Goal: Information Seeking & Learning: Find specific fact

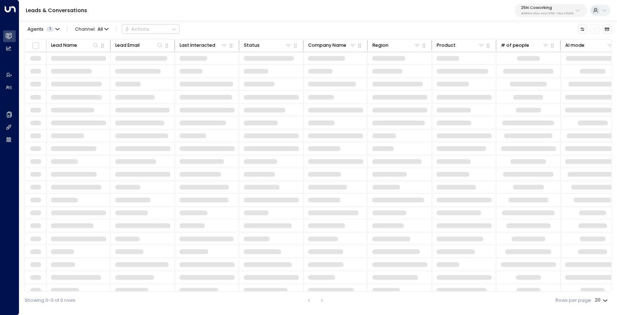
click at [529, 8] on p "25N Coworking" at bounding box center [547, 8] width 52 height 4
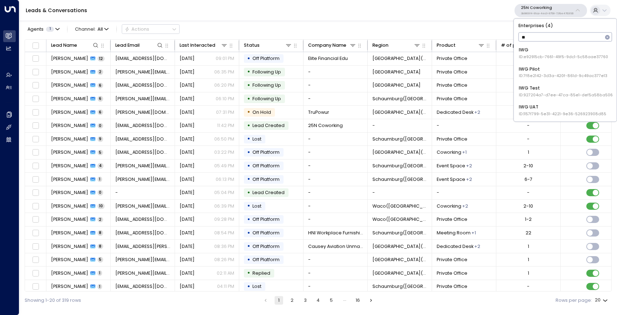
type input "***"
click at [540, 55] on span "ID: e92915cb-7661-49f5-9dc1-5c58aae37760" at bounding box center [563, 57] width 89 height 6
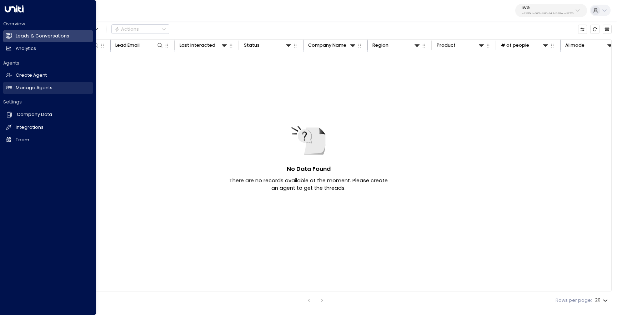
click at [18, 92] on link "Manage Agents Manage Agents" at bounding box center [48, 88] width 90 height 12
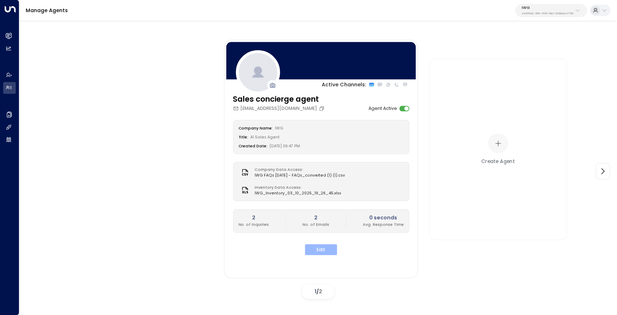
click at [318, 248] on button "Edit" at bounding box center [321, 250] width 32 height 11
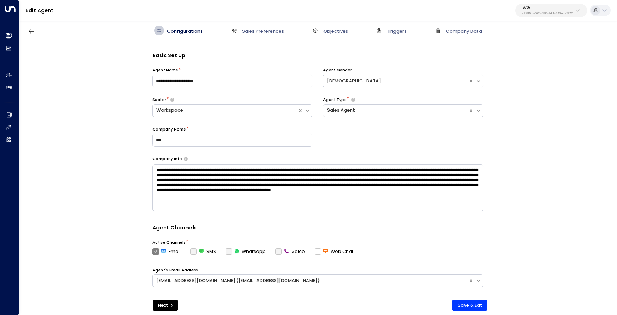
click at [539, 18] on div "Edit Agent IWG e92915cb-7661-49f5-9dc1-5c58aae37760" at bounding box center [318, 10] width 598 height 21
click at [539, 16] on button "IWG e92915cb-7661-49f5-9dc1-5c58aae37760" at bounding box center [551, 10] width 72 height 13
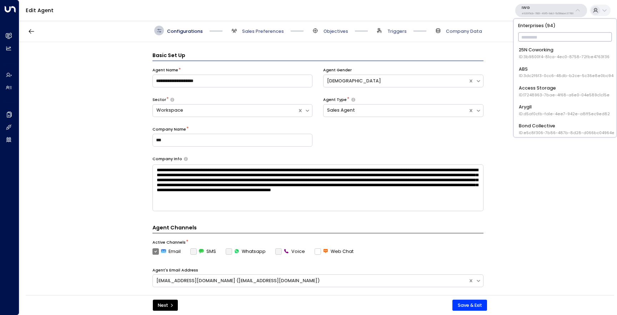
click at [540, 85] on div "Access Storage ID: 17248963-7bae-4f68-a6e0-04e589c1c15e" at bounding box center [564, 91] width 91 height 13
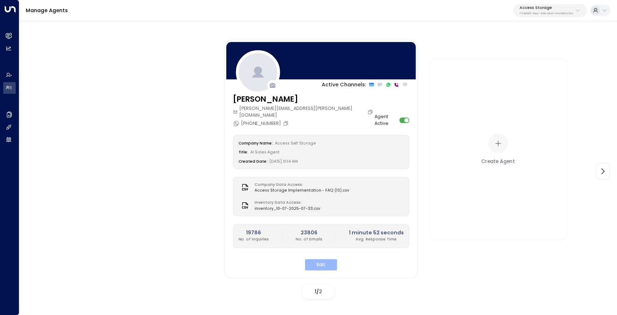
click at [310, 260] on button "Edit" at bounding box center [321, 265] width 32 height 11
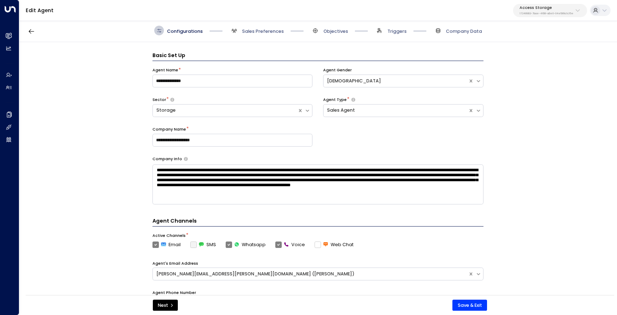
click at [540, 11] on div "Access Storage 17248963-7bae-4f68-a6e0-04e589c1c15e" at bounding box center [547, 10] width 54 height 9
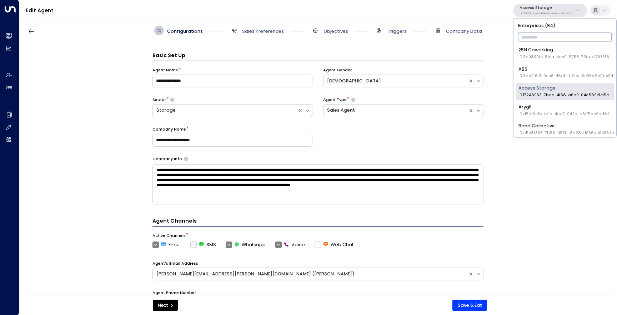
click at [546, 59] on span "ID: 3b9800f4-81ca-4ec0-8758-72fbe4763f36" at bounding box center [563, 57] width 91 height 6
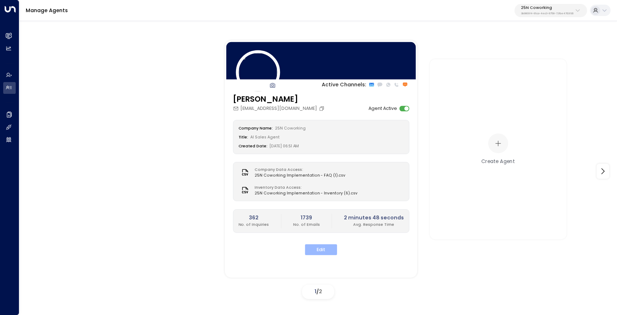
click at [311, 249] on button "Edit" at bounding box center [321, 250] width 32 height 11
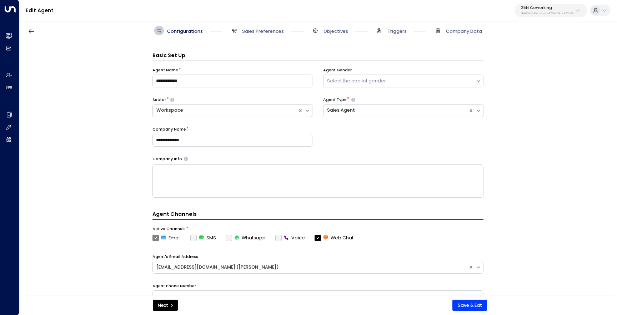
click at [533, 14] on p "3b9800f4-81ca-4ec0-8758-72fbe4763f36" at bounding box center [547, 13] width 52 height 3
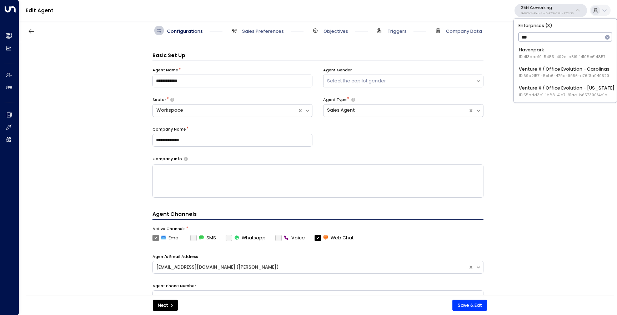
type input "****"
click at [568, 67] on div "Venture X / Office Evolution - Colorado ID: 55add3b1-1b83-41a7-91ae-b657300f4a1a" at bounding box center [567, 72] width 96 height 13
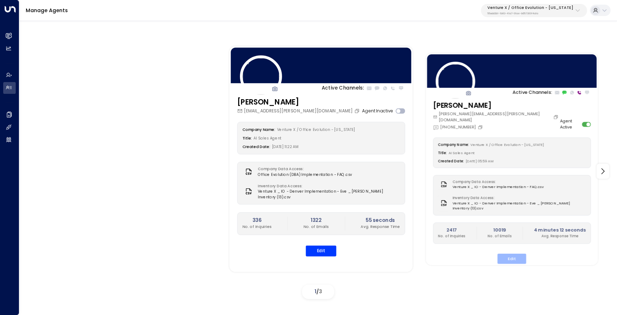
click at [507, 254] on button "Edit" at bounding box center [511, 259] width 29 height 10
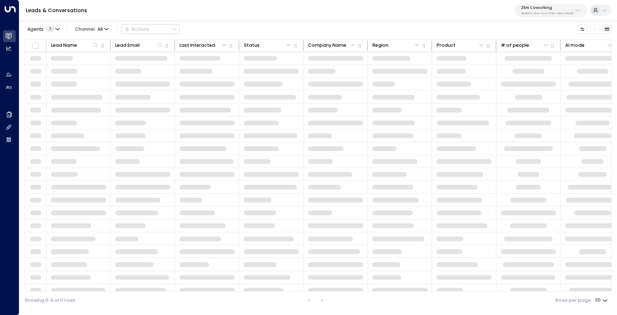
click at [531, 11] on div "25N Coworking 3b9800f4-81ca-4ec0-8758-72fbe4763f36" at bounding box center [547, 10] width 52 height 9
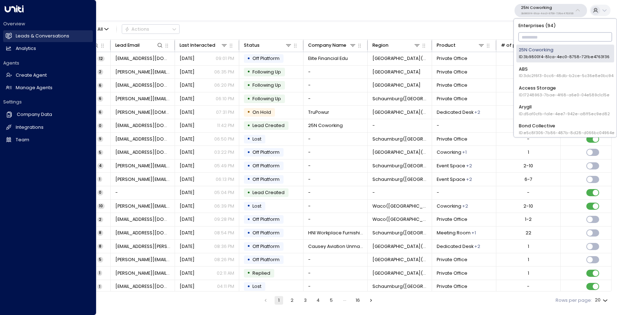
click at [37, 39] on h2 "Leads & Conversations" at bounding box center [43, 36] width 54 height 7
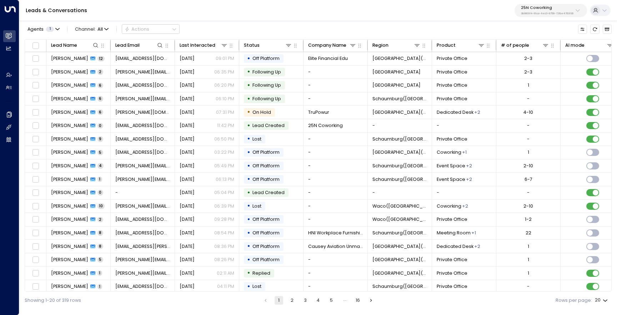
click at [542, 11] on div "25N Coworking 3b9800f4-81ca-4ec0-8758-72fbe4763f36" at bounding box center [547, 10] width 52 height 9
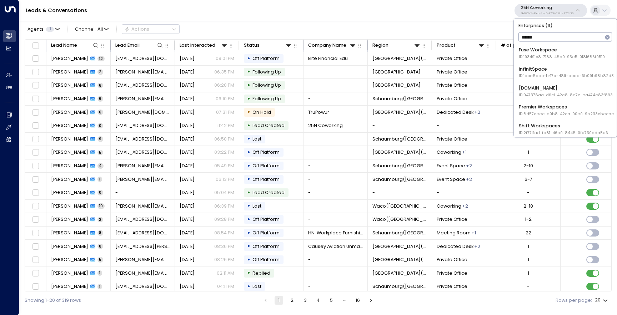
type input "*******"
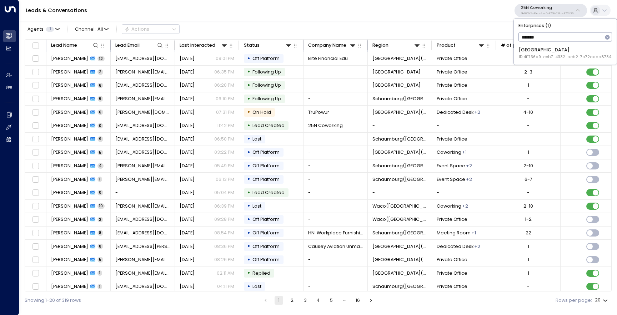
click at [538, 52] on div "Space Station ID: 4f1736e9-ccb7-4332-bcb2-7b72aeab8734" at bounding box center [565, 53] width 92 height 13
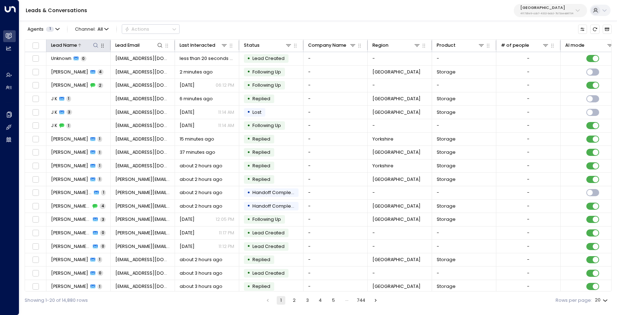
click at [94, 45] on icon at bounding box center [96, 45] width 6 height 6
type input "******"
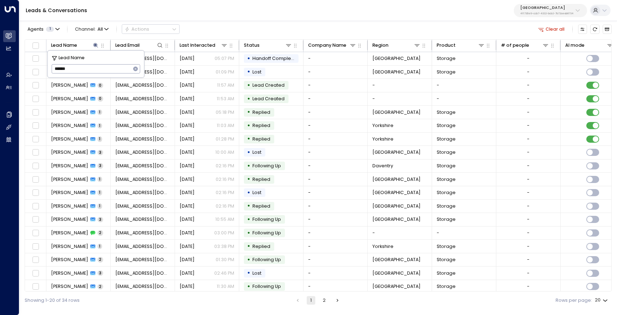
click at [211, 20] on div "Leads & Conversations Space Station 4f1736e9-ccb7-4332-bcb2-7b72aeab8734" at bounding box center [318, 10] width 598 height 21
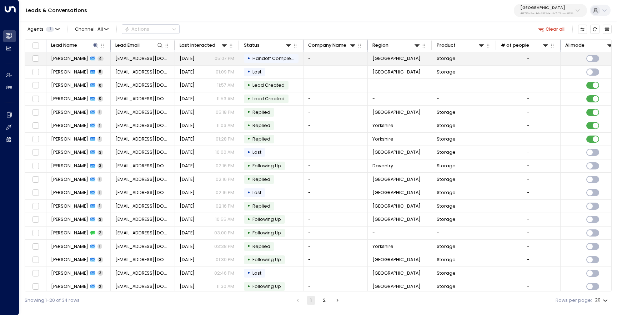
click at [66, 64] on td "Elliot Berwin 4" at bounding box center [78, 58] width 64 height 13
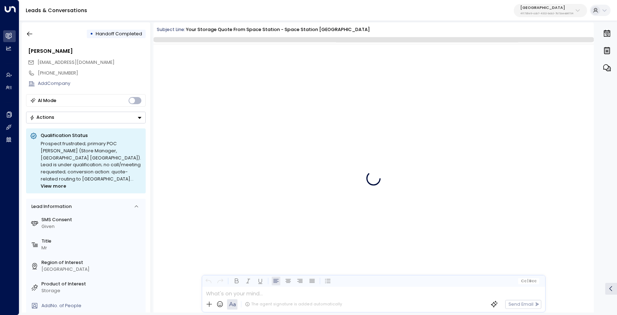
scroll to position [931, 0]
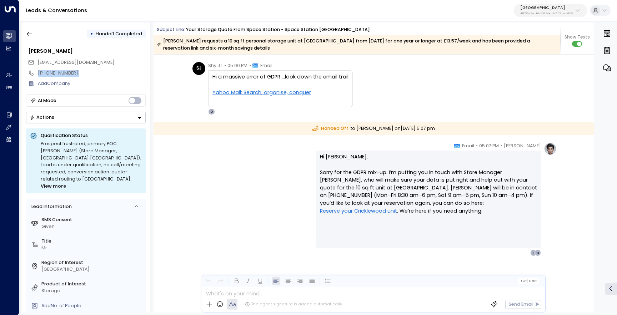
drag, startPoint x: 81, startPoint y: 74, endPoint x: 36, endPoint y: 73, distance: 44.3
click at [37, 73] on div "+447000000000" at bounding box center [86, 73] width 120 height 11
copy div "+447000000000"
click at [31, 34] on icon "button" at bounding box center [29, 33] width 7 height 7
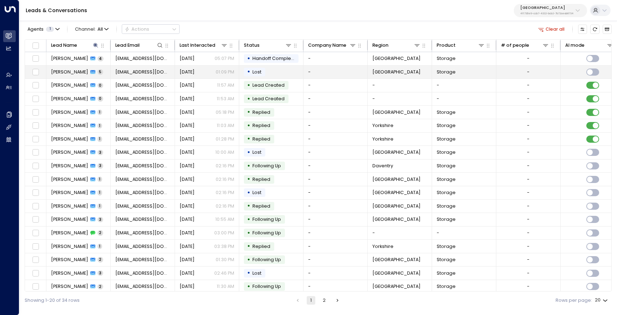
click at [66, 74] on span "Elliot Berwin" at bounding box center [69, 72] width 37 height 6
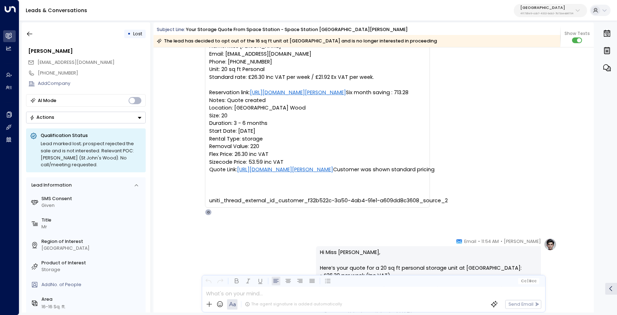
scroll to position [271, 0]
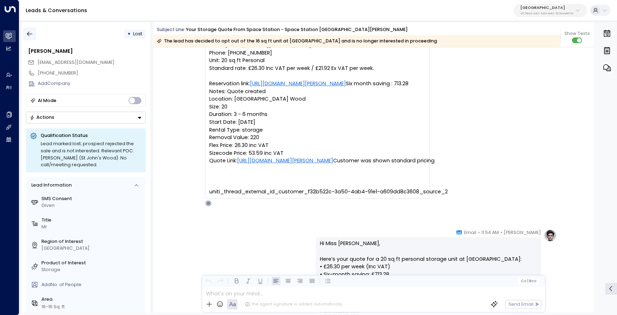
click at [29, 37] on button "button" at bounding box center [29, 33] width 13 height 13
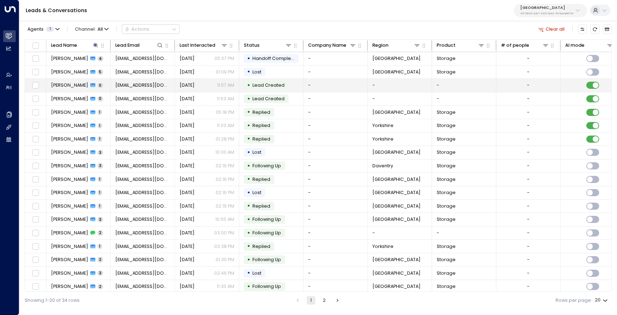
click at [66, 86] on span "Elliot Berwin" at bounding box center [69, 85] width 37 height 6
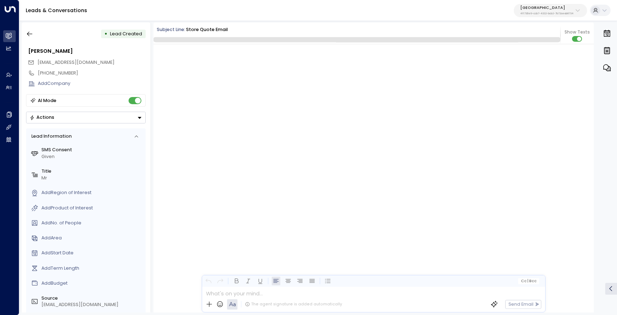
scroll to position [426, 0]
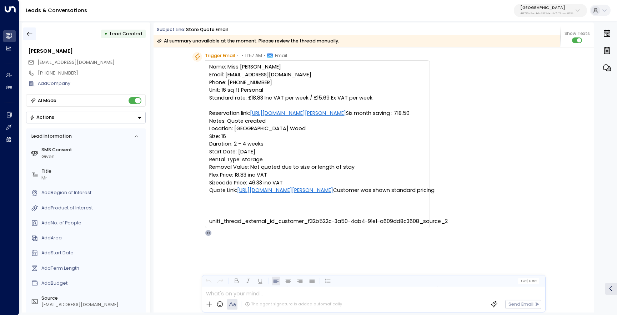
click at [30, 39] on button "button" at bounding box center [29, 33] width 13 height 13
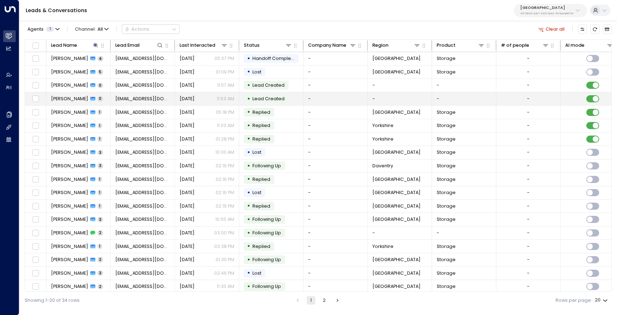
click at [73, 104] on td "Elliot Berwin 0" at bounding box center [78, 98] width 64 height 13
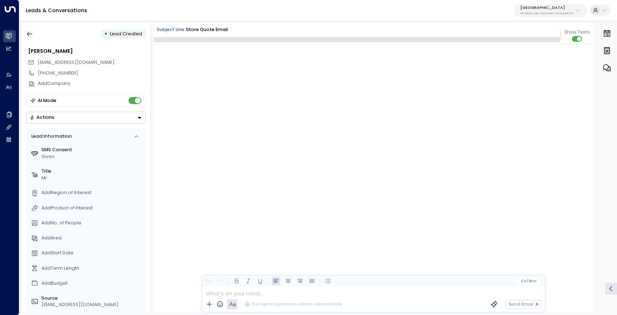
scroll to position [426, 0]
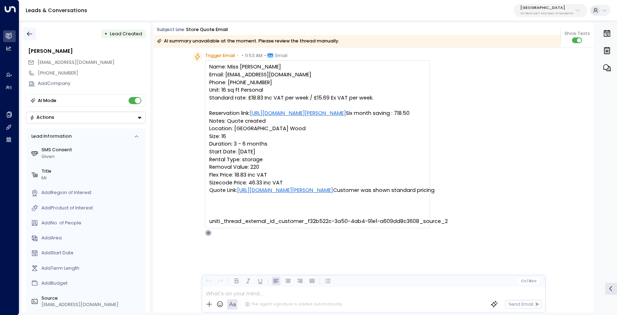
click at [29, 39] on button "button" at bounding box center [29, 33] width 13 height 13
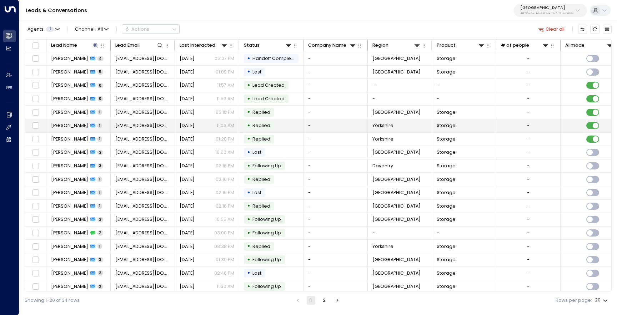
click at [61, 124] on span "Elliot Berwin" at bounding box center [69, 125] width 37 height 6
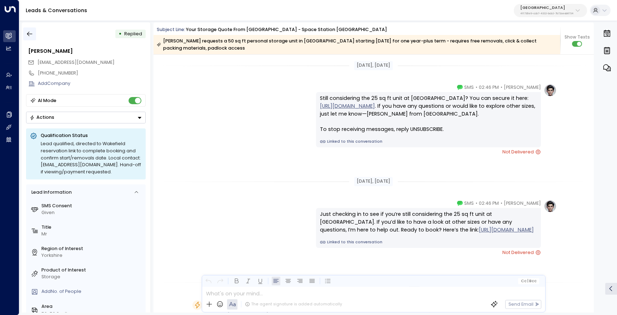
click at [34, 31] on button "button" at bounding box center [29, 33] width 13 height 13
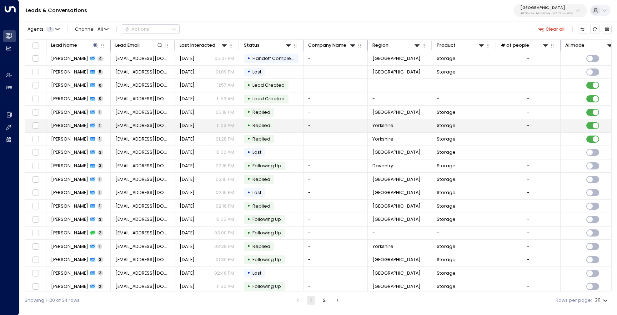
click at [61, 127] on span "Elliot Berwin" at bounding box center [69, 125] width 37 height 6
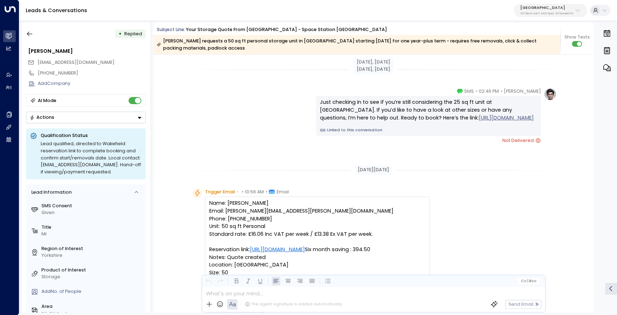
scroll to position [169, 0]
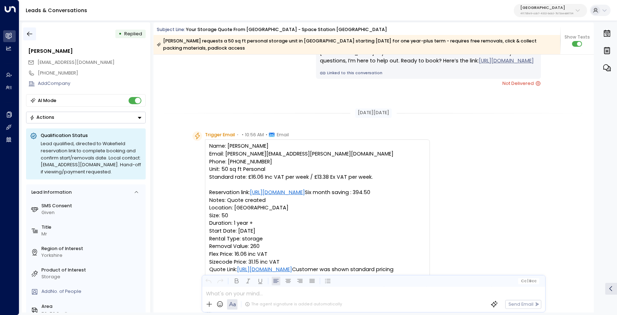
click at [27, 31] on icon "button" at bounding box center [29, 33] width 7 height 7
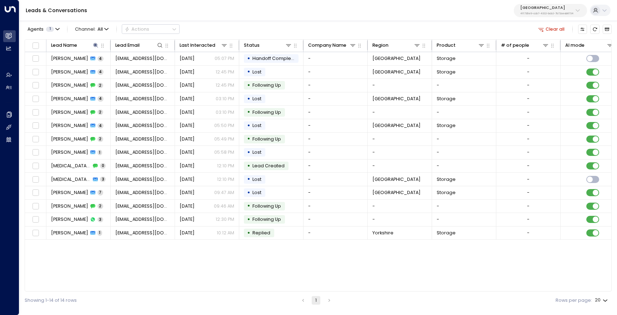
click at [538, 6] on p "Space Station" at bounding box center [546, 8] width 53 height 4
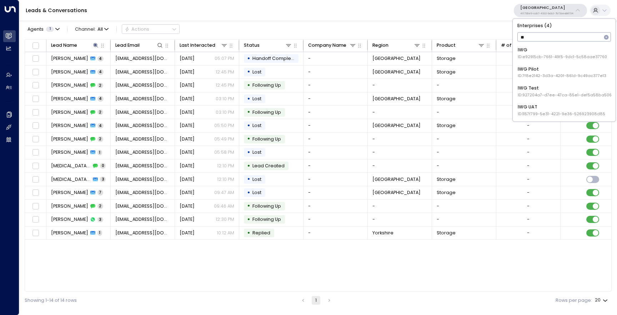
type input "***"
click at [532, 50] on div "IWG ID: e92915cb-7661-49f5-9dc1-5c58aae37760" at bounding box center [562, 53] width 89 height 13
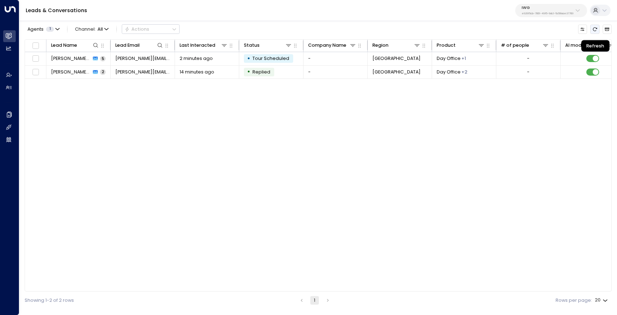
click at [598, 29] on button "Refresh" at bounding box center [594, 29] width 9 height 9
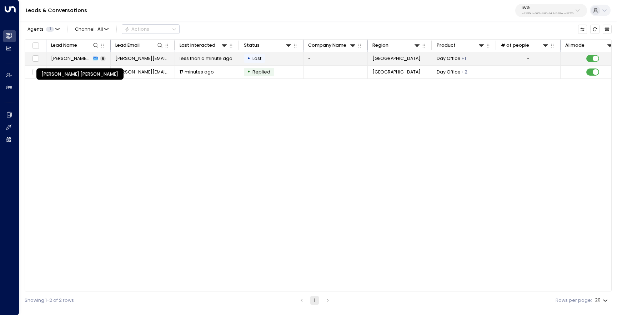
click at [69, 60] on span "María Soledad Ruiz Catelli" at bounding box center [71, 58] width 40 height 6
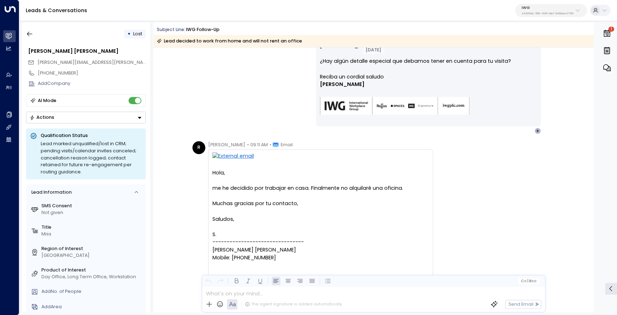
scroll to position [932, 0]
click at [33, 34] on button "button" at bounding box center [29, 33] width 13 height 13
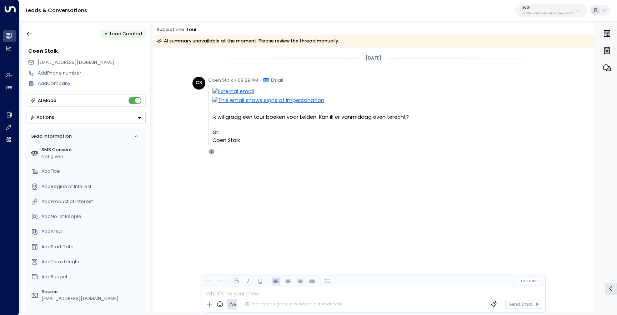
click at [235, 118] on div "ik wil graag een tour boeken voor Leiden. Kan ik er vanmiddag even terecht? Gr.…" at bounding box center [320, 129] width 216 height 31
click at [30, 31] on icon "button" at bounding box center [29, 33] width 7 height 7
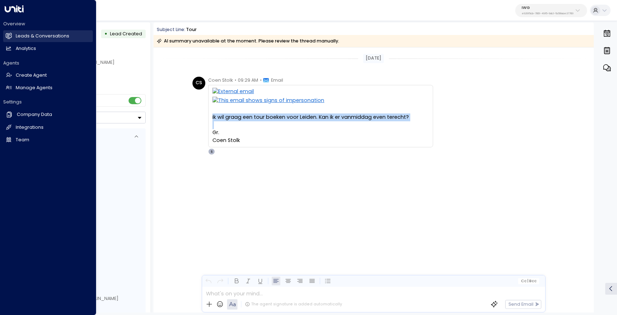
click at [9, 33] on icon at bounding box center [9, 36] width 6 height 6
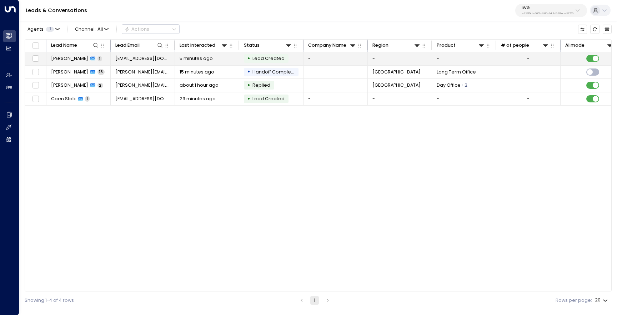
click at [69, 57] on span "Daniel Vaca" at bounding box center [69, 58] width 37 height 6
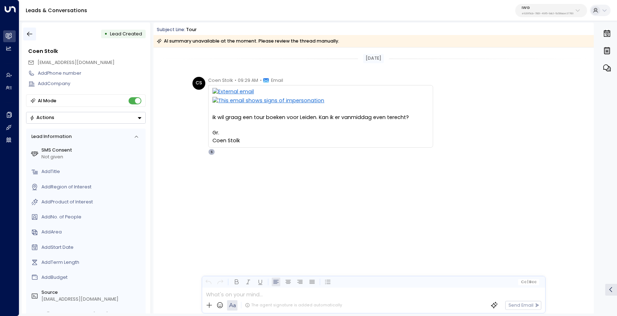
click at [29, 31] on icon "button" at bounding box center [29, 33] width 7 height 7
click at [26, 32] on icon "button" at bounding box center [29, 33] width 7 height 7
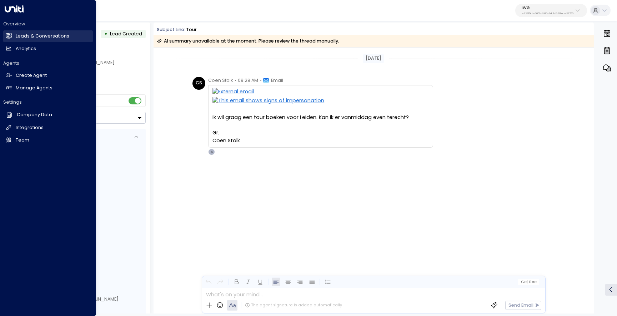
click at [10, 34] on icon at bounding box center [9, 36] width 5 height 6
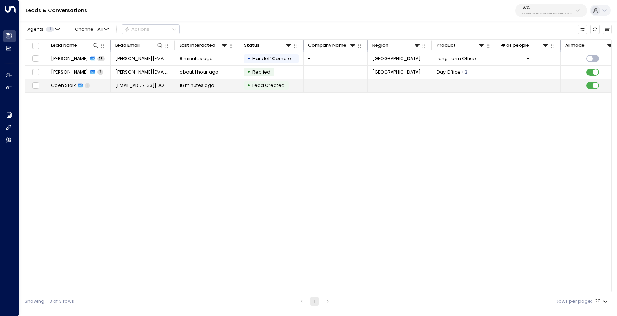
click at [130, 90] on td "[EMAIL_ADDRESS][DOMAIN_NAME]" at bounding box center [143, 85] width 64 height 13
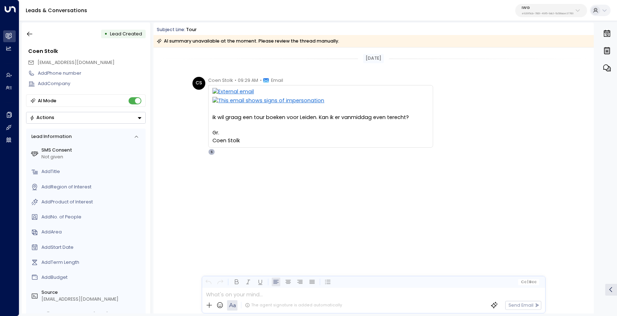
click at [381, 180] on div "CS [PERSON_NAME] • 09:29 AM • Email ik wil graag een tour boeken voor Leiden. K…" at bounding box center [374, 148] width 440 height 143
click at [556, 14] on p "e92915cb-7661-49f5-9dc1-5c58aae37760" at bounding box center [548, 13] width 52 height 3
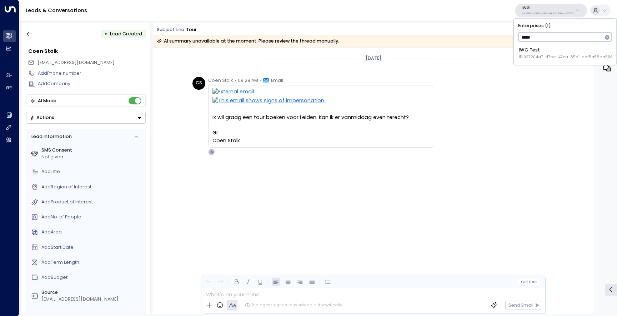
type input "******"
click at [542, 47] on div "IWG Test ID: 927204a7-d7ee-47ca-85e1-def5a58ba506" at bounding box center [566, 53] width 94 height 13
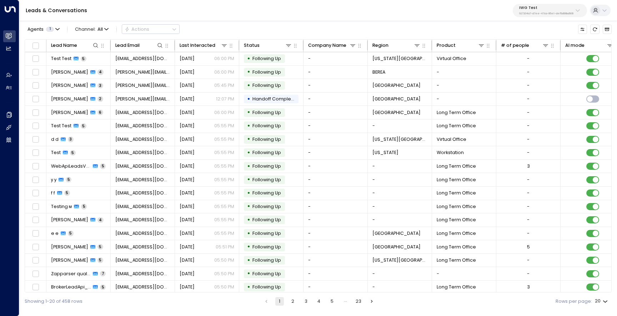
click at [295, 299] on button "2" at bounding box center [293, 301] width 9 height 9
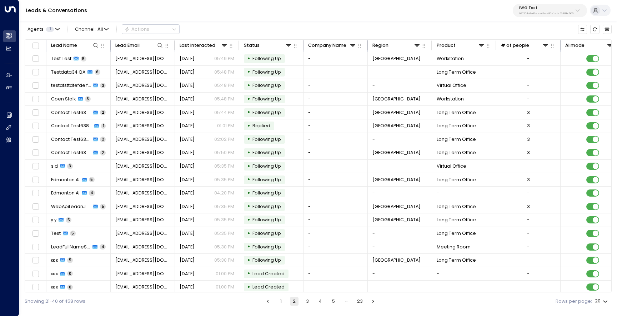
click at [307, 299] on button "3" at bounding box center [307, 301] width 9 height 9
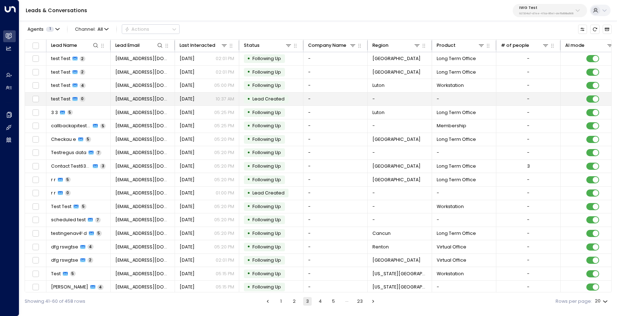
click at [120, 100] on span "[EMAIL_ADDRESS][DOMAIN_NAME]" at bounding box center [142, 99] width 55 height 6
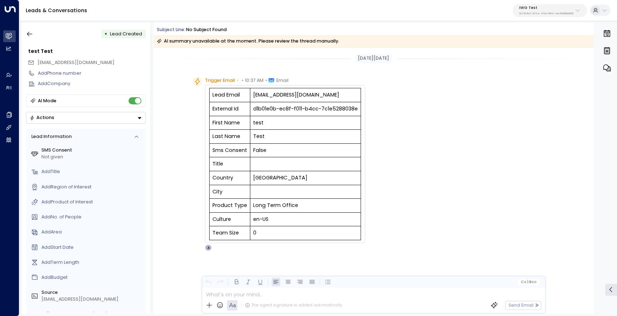
scroll to position [2, 0]
click at [31, 33] on icon "button" at bounding box center [29, 33] width 7 height 7
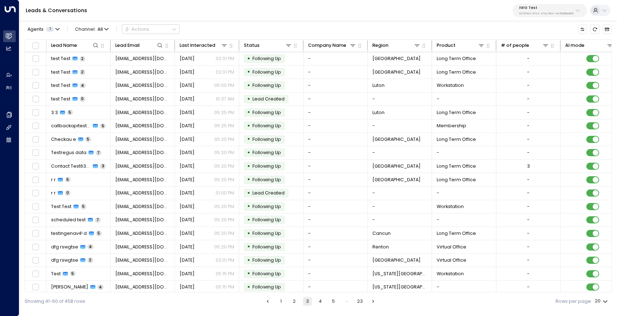
click at [321, 302] on button "4" at bounding box center [320, 301] width 9 height 9
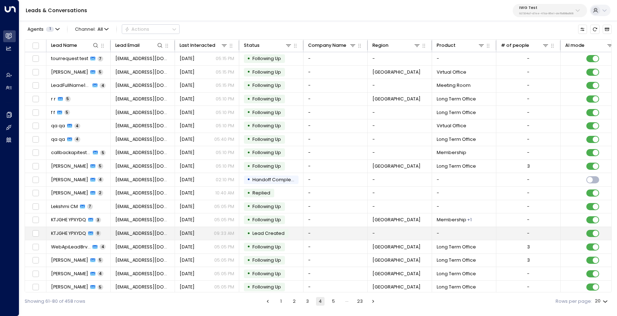
click at [81, 232] on span "KTJGHE YPXYDQ" at bounding box center [68, 233] width 35 height 6
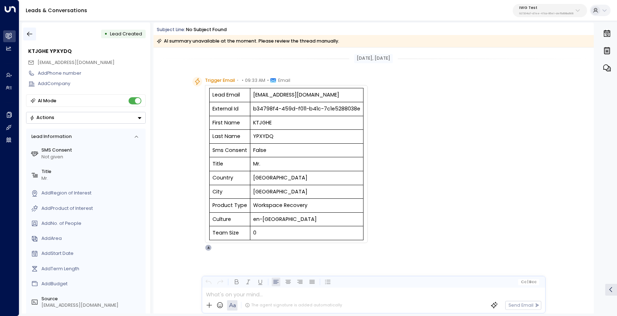
click at [29, 32] on icon "button" at bounding box center [29, 33] width 7 height 7
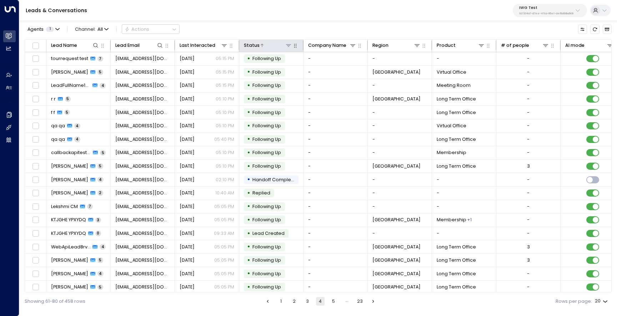
click at [290, 46] on icon at bounding box center [289, 45] width 6 height 6
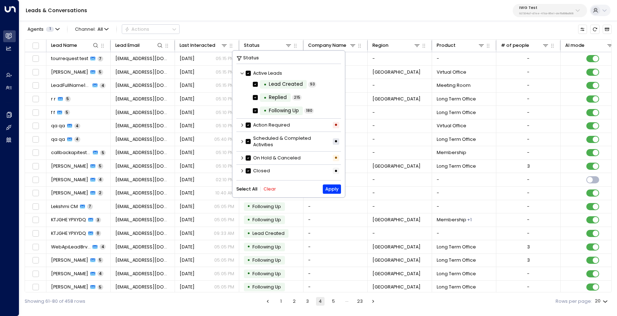
click at [269, 188] on button "Clear" at bounding box center [270, 188] width 12 height 5
click at [334, 193] on button "Apply" at bounding box center [332, 188] width 18 height 9
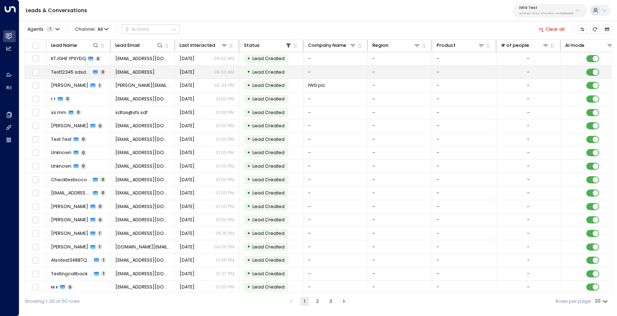
click at [75, 73] on span "Test12345 sdsdsd" at bounding box center [71, 72] width 40 height 6
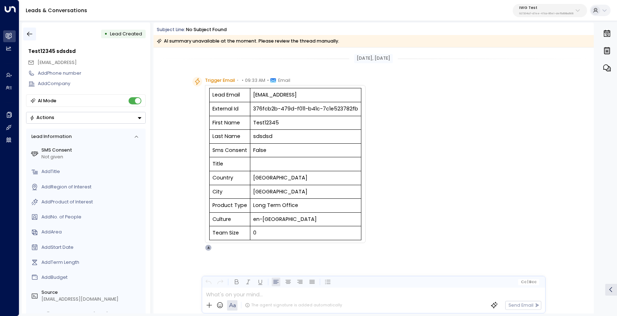
click at [30, 34] on icon "button" at bounding box center [29, 33] width 7 height 7
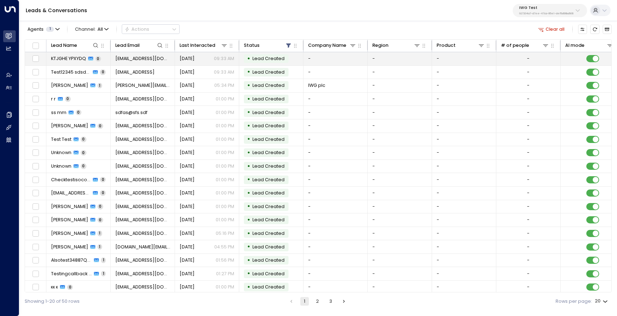
click at [57, 60] on span "KTJGHE YPXYDQ" at bounding box center [68, 58] width 35 height 6
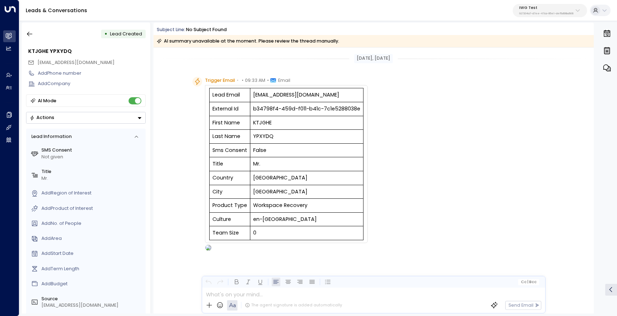
scroll to position [2, 0]
click at [29, 33] on icon "button" at bounding box center [29, 33] width 7 height 7
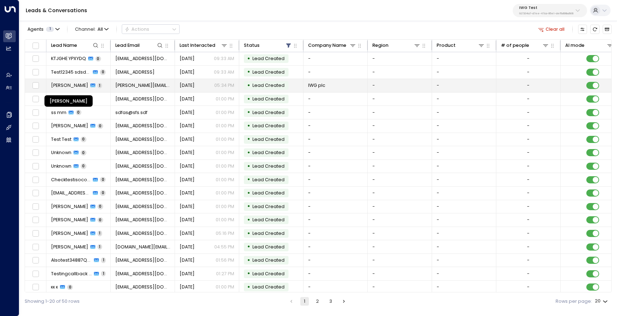
click at [80, 88] on span "Daniela Guimarães" at bounding box center [69, 85] width 37 height 6
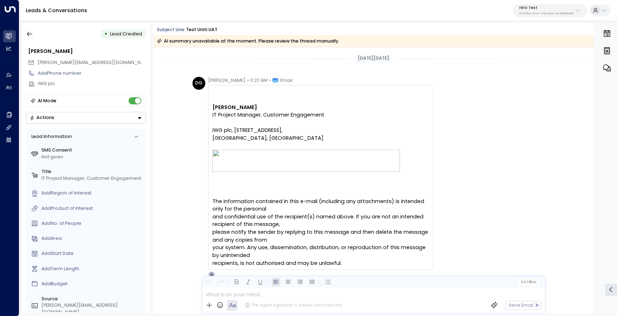
click at [208, 304] on icon at bounding box center [209, 304] width 7 height 7
click at [271, 290] on p at bounding box center [375, 294] width 339 height 8
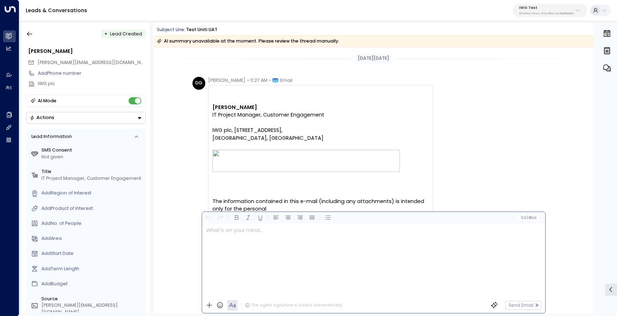
click at [209, 305] on icon at bounding box center [209, 304] width 7 height 7
click at [510, 249] on div at bounding box center [373, 260] width 342 height 74
click at [508, 168] on div "DG Daniela Guimaraes • 11:27 AM • Email Daniela Guimarães IT Project Manager, C…" at bounding box center [374, 177] width 364 height 201
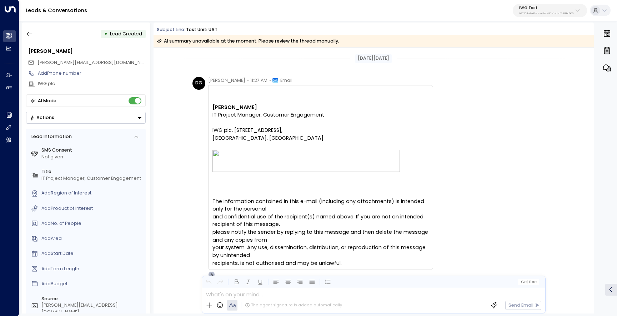
click at [248, 295] on div at bounding box center [373, 292] width 342 height 10
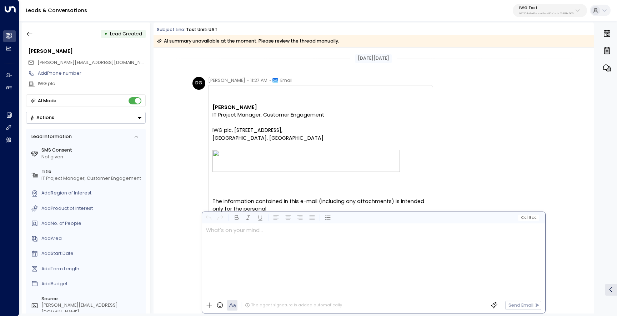
click at [210, 307] on icon at bounding box center [209, 304] width 7 height 7
click at [211, 304] on icon at bounding box center [209, 304] width 7 height 7
click at [440, 149] on div "DG Daniela Guimaraes • 11:27 AM • Email Daniela Guimarães IT Project Manager, C…" at bounding box center [374, 177] width 364 height 201
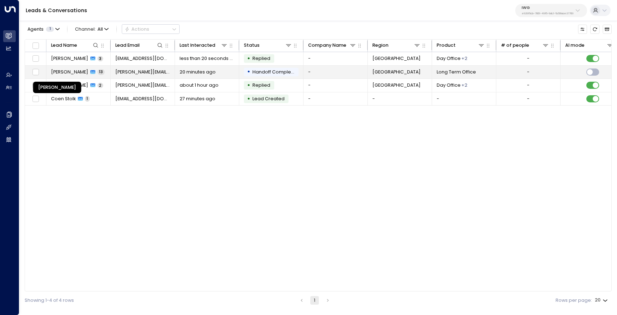
click at [83, 69] on span "[PERSON_NAME]" at bounding box center [69, 72] width 37 height 6
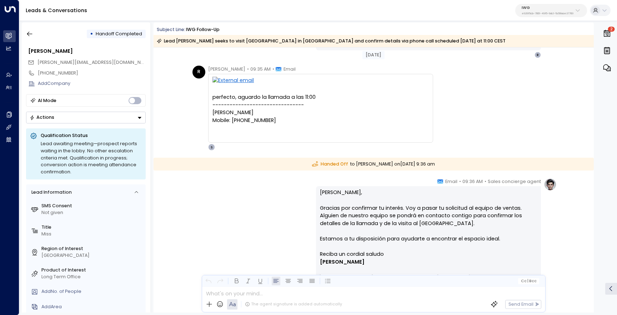
scroll to position [2063, 0]
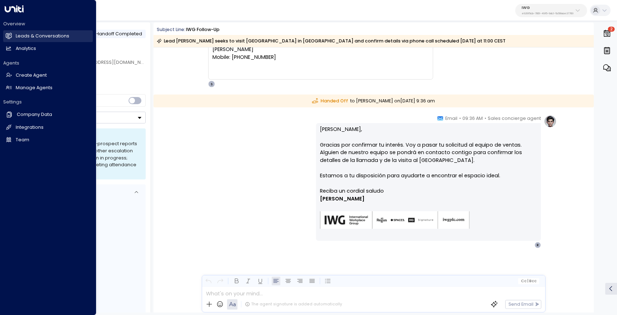
click at [9, 36] on icon at bounding box center [9, 36] width 6 height 4
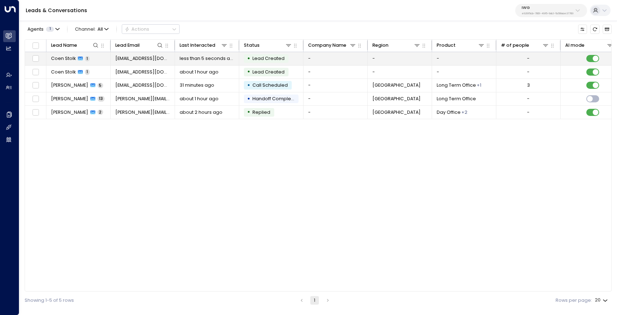
click at [61, 56] on span "Coen Stolk" at bounding box center [63, 58] width 25 height 6
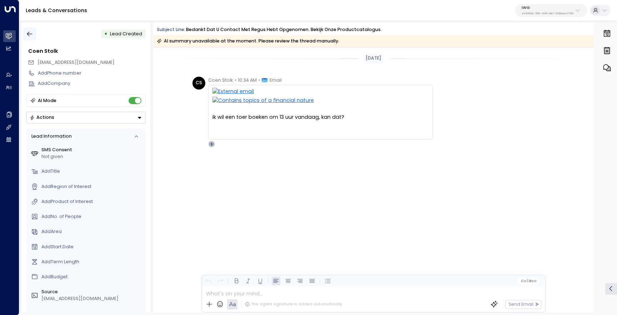
click at [32, 33] on icon "button" at bounding box center [29, 33] width 7 height 7
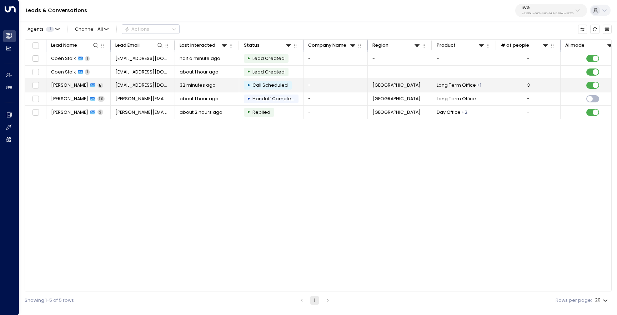
click at [61, 89] on td "Daniel Vaca 5" at bounding box center [78, 85] width 64 height 13
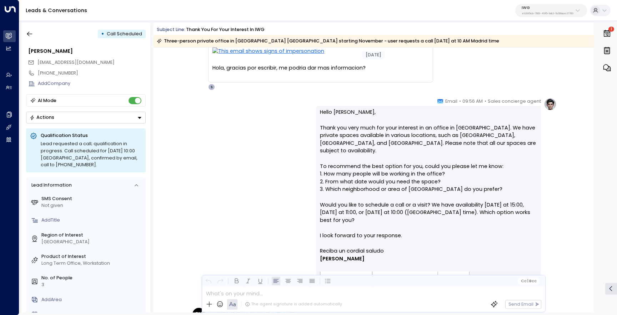
scroll to position [127, 0]
drag, startPoint x: 410, startPoint y: 204, endPoint x: 330, endPoint y: 205, distance: 79.3
click at [329, 205] on p "Hello Daniel, Thank you very much for your interest in an office in Madrid. We …" at bounding box center [428, 177] width 217 height 139
click at [420, 215] on p "Hello Daniel, Thank you very much for your interest in an office in Madrid. We …" at bounding box center [428, 177] width 217 height 139
drag, startPoint x: 460, startPoint y: 181, endPoint x: 324, endPoint y: 185, distance: 136.1
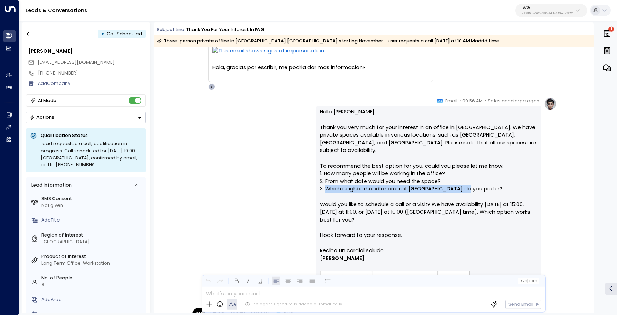
click at [324, 185] on p "Hello Daniel, Thank you very much for your interest in an office in Madrid. We …" at bounding box center [428, 177] width 217 height 139
copy p "Which neighborhood or area of Madrid do you prefer"
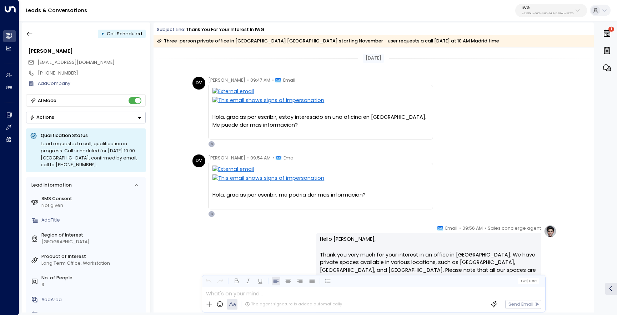
click at [247, 122] on div "Hola, gracias por escribir, estoy interesado en una oficina en [GEOGRAPHIC_DATA…" at bounding box center [320, 121] width 216 height 15
click at [257, 126] on div "Hola, gracias por escribir, estoy interesado en una oficina en [GEOGRAPHIC_DATA…" at bounding box center [320, 121] width 216 height 15
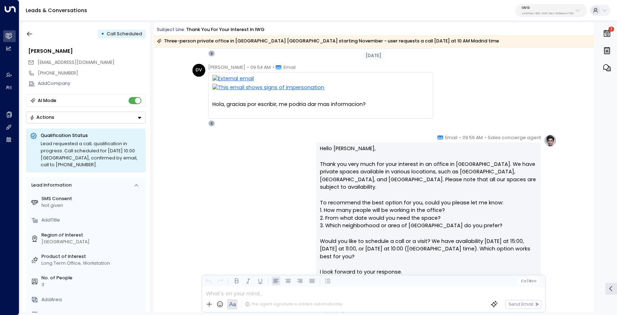
scroll to position [80, 0]
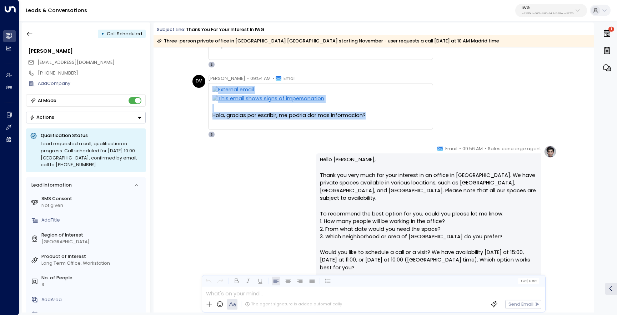
drag, startPoint x: 366, startPoint y: 116, endPoint x: 210, endPoint y: 84, distance: 159.2
click at [210, 84] on div "Hola, gracias por escribir, me podria dar mas informacion? El mar, 7 oct 2025 a…" at bounding box center [320, 106] width 225 height 47
copy div "Hola, gracias por escribir, me podria dar mas informacion?"
click at [245, 155] on div "Sales concierge agent • 09:56 AM • Email Hello Daniel, Thank you very much for …" at bounding box center [373, 250] width 366 height 211
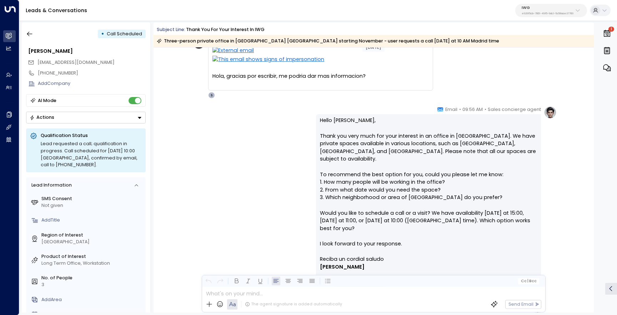
scroll to position [40, 0]
